Goal: Task Accomplishment & Management: Use online tool/utility

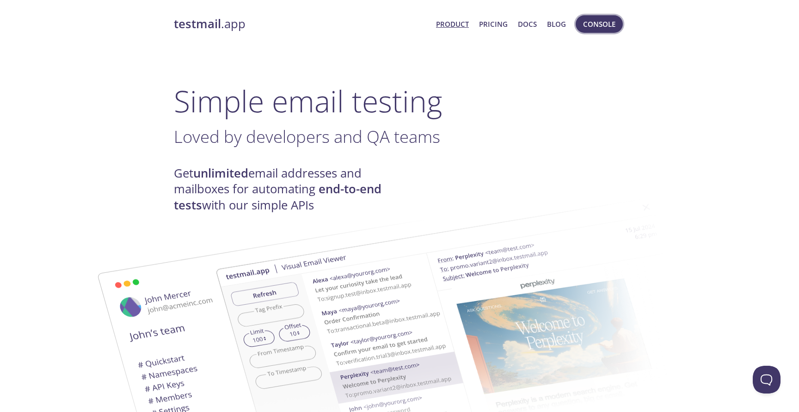
click at [576, 22] on button "Console" at bounding box center [599, 24] width 47 height 18
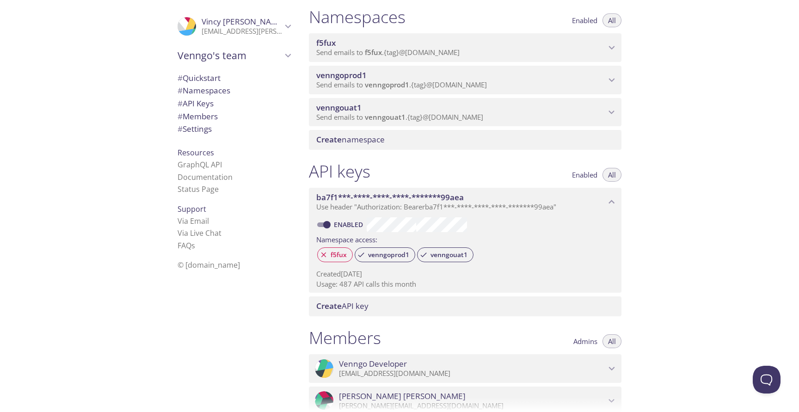
scroll to position [110, 0]
click at [563, 123] on p "Send emails to venngouat1 . {tag} @[DOMAIN_NAME]" at bounding box center [461, 118] width 290 height 9
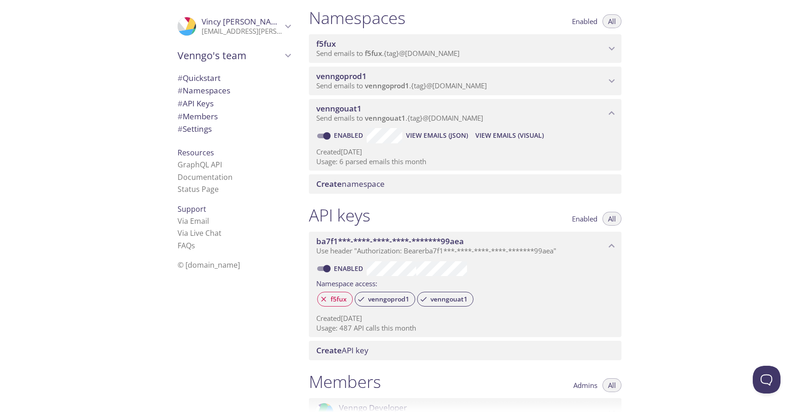
click at [516, 141] on span "View Emails (Visual)" at bounding box center [510, 135] width 68 height 11
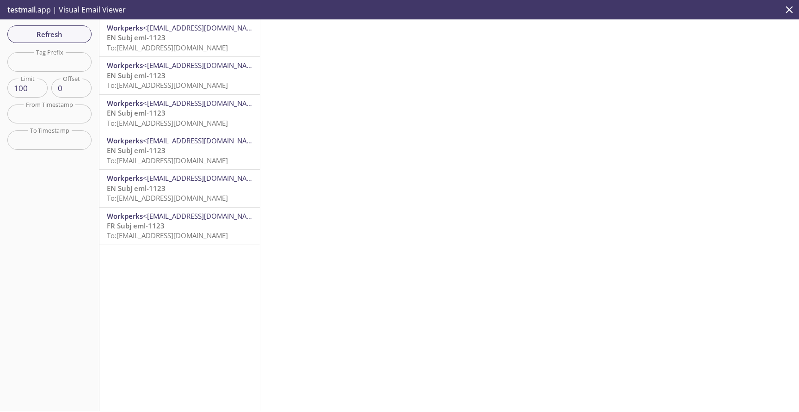
click at [161, 51] on span "To: [EMAIL_ADDRESS][DOMAIN_NAME]" at bounding box center [167, 47] width 121 height 9
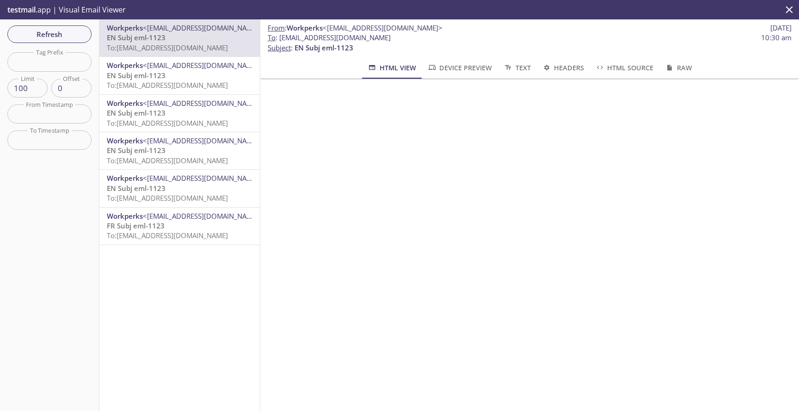
click at [533, 27] on p "From : Workperks <[EMAIL_ADDRESS][DOMAIN_NAME]> [DATE]" at bounding box center [530, 28] width 524 height 10
